Goal: Find specific page/section: Find specific page/section

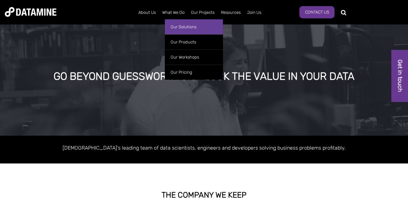
click at [173, 27] on link "Our Solutions" at bounding box center [194, 26] width 58 height 15
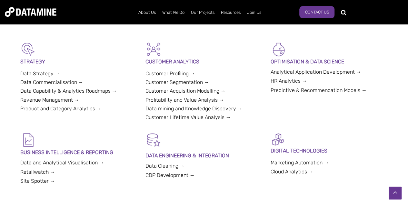
scroll to position [142, 0]
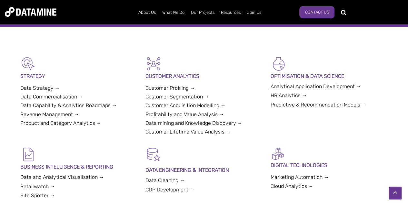
click at [24, 87] on link "Data Strategy →" at bounding box center [40, 88] width 40 height 6
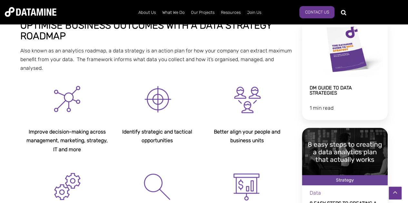
scroll to position [144, 0]
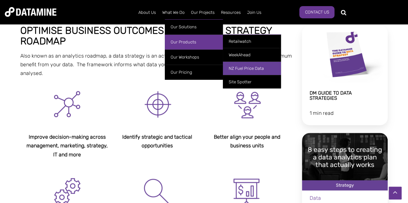
click at [250, 65] on link "NZ Fuel Price Data" at bounding box center [252, 69] width 58 height 14
